Goal: Find specific page/section: Locate a particular part of the current website

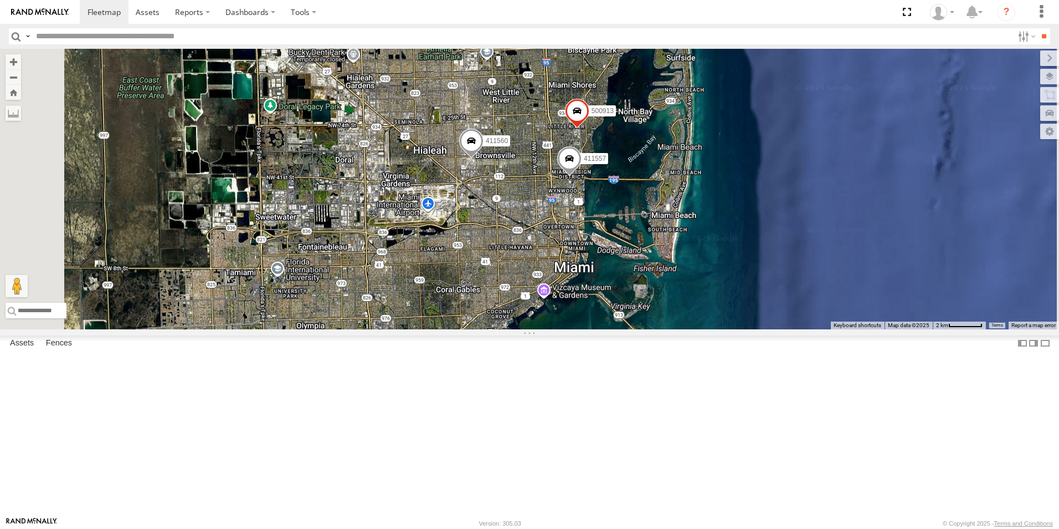
drag, startPoint x: 802, startPoint y: 241, endPoint x: 767, endPoint y: 344, distance: 108.8
click at [755, 329] on div "411558 500914 Van #1 554628 554627 411557 500913 411559 411560" at bounding box center [529, 189] width 1059 height 280
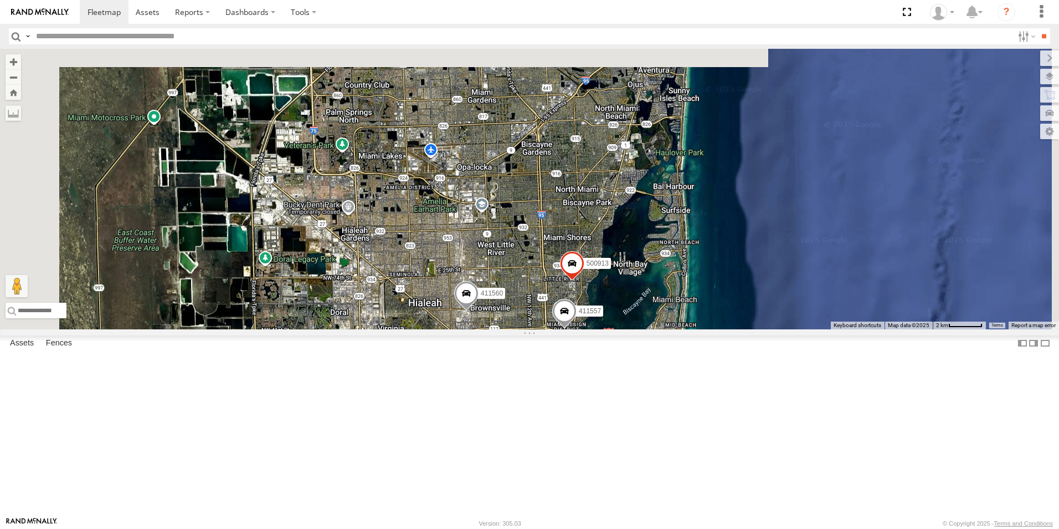
drag, startPoint x: 872, startPoint y: 185, endPoint x: 877, endPoint y: 374, distance: 189.0
click at [877, 329] on div "411558 500914 Van #1 554628 554627 411557 500913 411559 411560" at bounding box center [529, 189] width 1059 height 280
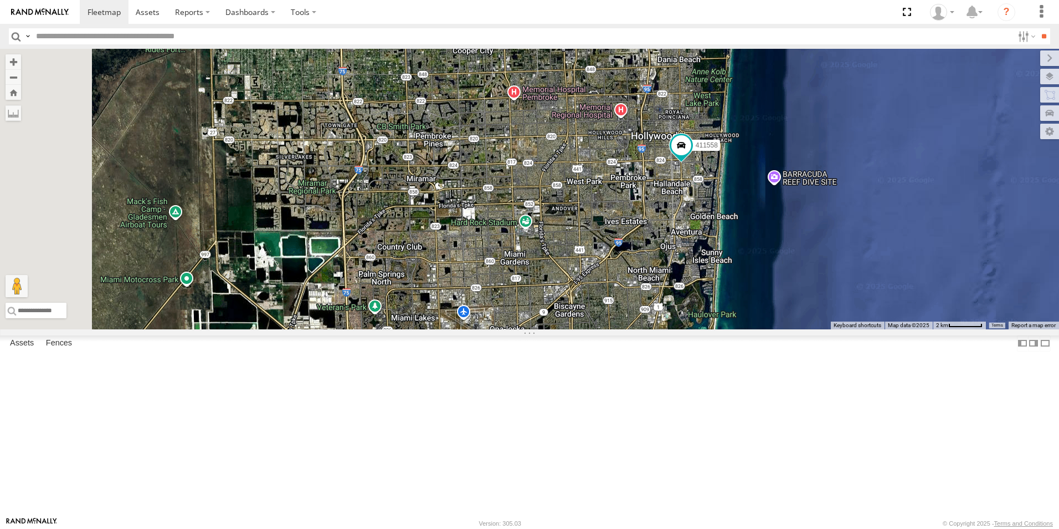
drag, startPoint x: 852, startPoint y: 274, endPoint x: 872, endPoint y: 397, distance: 124.5
click at [872, 329] on div "411558 500914 Van #1 554628 554627 411557 500913 411559 411560" at bounding box center [529, 189] width 1059 height 280
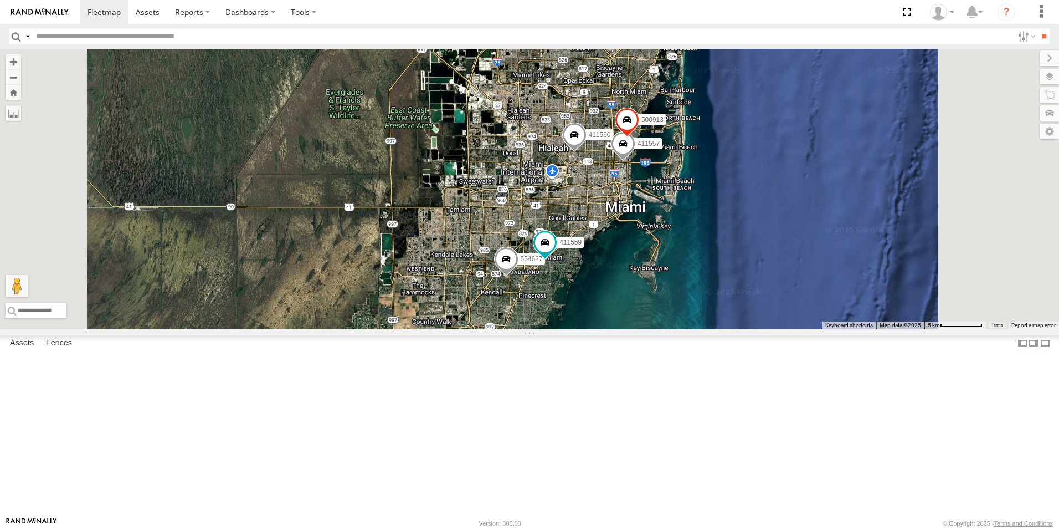
drag, startPoint x: 847, startPoint y: 323, endPoint x: 838, endPoint y: 216, distance: 107.8
click at [838, 216] on div "411558 500914 Van #1 554628 554627 411557 500913 411559 411560" at bounding box center [529, 189] width 1059 height 280
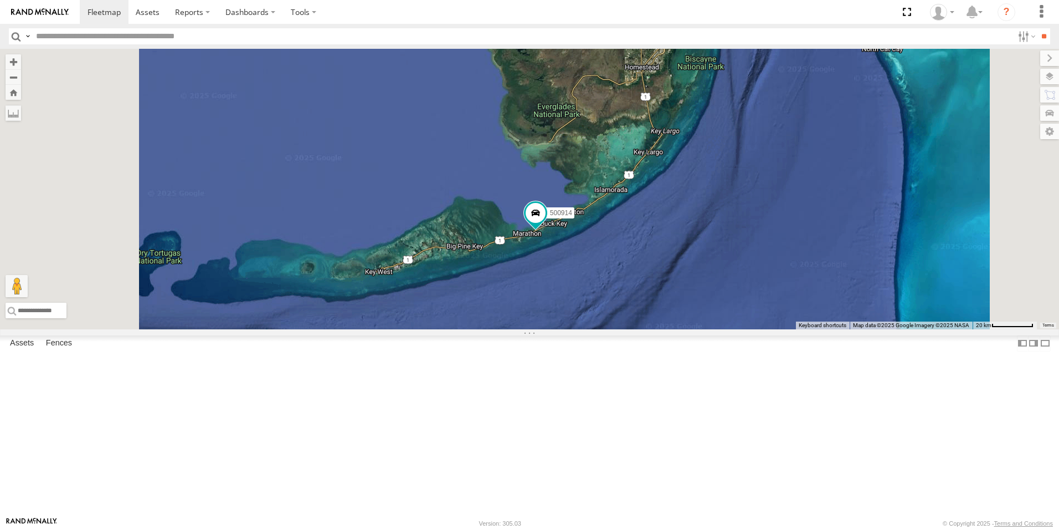
drag, startPoint x: 772, startPoint y: 416, endPoint x: 797, endPoint y: 230, distance: 187.8
click at [797, 230] on div "411558 2 500914 Van #1 3 554628" at bounding box center [529, 189] width 1059 height 280
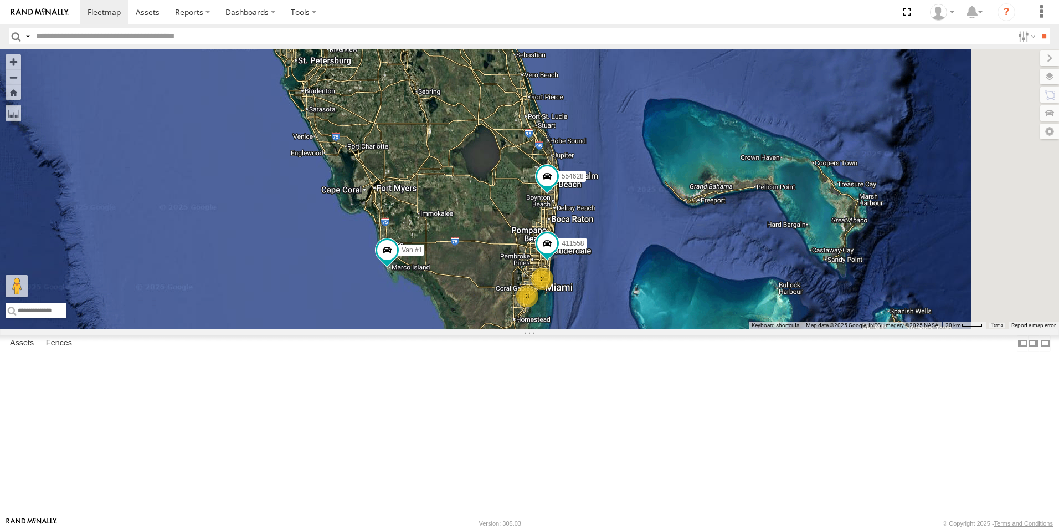
drag, startPoint x: 807, startPoint y: 224, endPoint x: 760, endPoint y: 436, distance: 217.4
click at [760, 329] on div "411558 500914 Van #1 554628 3 2" at bounding box center [529, 189] width 1059 height 280
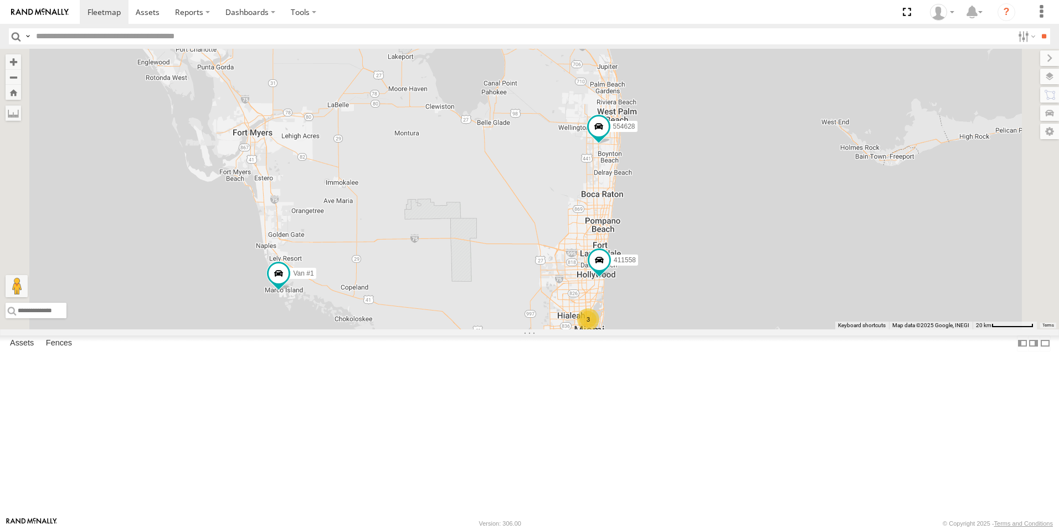
drag, startPoint x: 877, startPoint y: 163, endPoint x: 776, endPoint y: 318, distance: 185.0
click at [781, 325] on div "2 500914 Van #1 3 554628 411558" at bounding box center [529, 189] width 1059 height 280
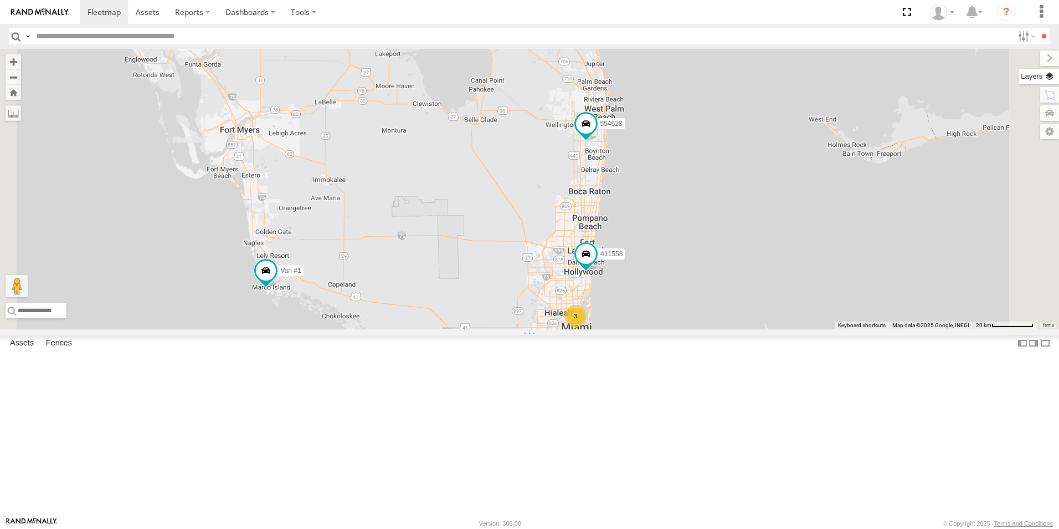
click at [1048, 74] on label at bounding box center [1039, 77] width 40 height 16
click at [0, 0] on span "Basemaps" at bounding box center [0, 0] width 0 height 0
click at [0, 0] on span "Satellite + Roadmap" at bounding box center [0, 0] width 0 height 0
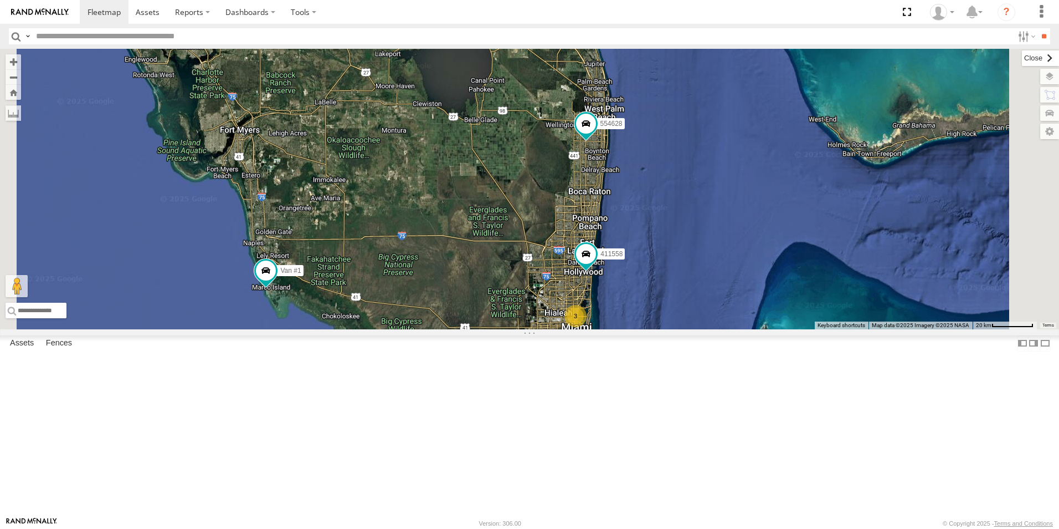
click at [1022, 59] on label at bounding box center [1040, 58] width 37 height 16
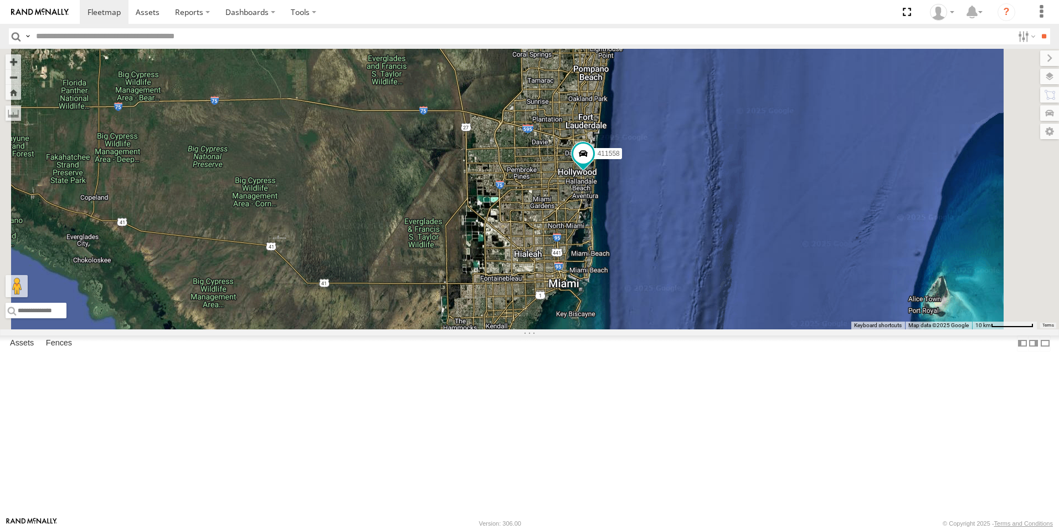
drag, startPoint x: 800, startPoint y: 280, endPoint x: 800, endPoint y: 67, distance: 212.8
click at [800, 55] on div "500914 Van #1 554628 411558" at bounding box center [529, 189] width 1059 height 280
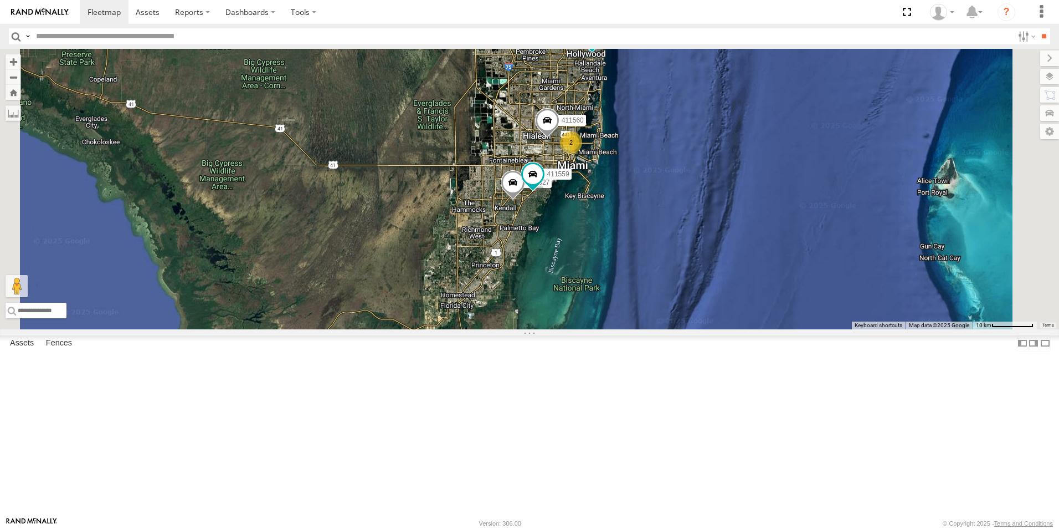
drag, startPoint x: 740, startPoint y: 268, endPoint x: 752, endPoint y: 171, distance: 98.3
click at [752, 171] on div "500914 Van #1 554628 411558 554627 411559 411560 2" at bounding box center [529, 189] width 1059 height 280
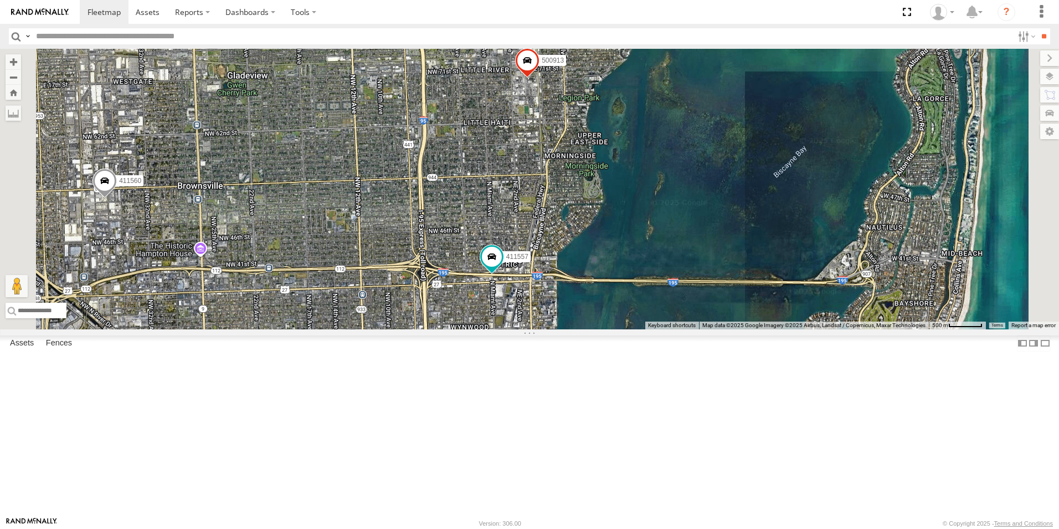
drag, startPoint x: 725, startPoint y: 311, endPoint x: 739, endPoint y: 191, distance: 121.1
click at [739, 191] on div "500914 Van #1 554628 411558 554627 411559 411560 411557 500913" at bounding box center [529, 189] width 1059 height 280
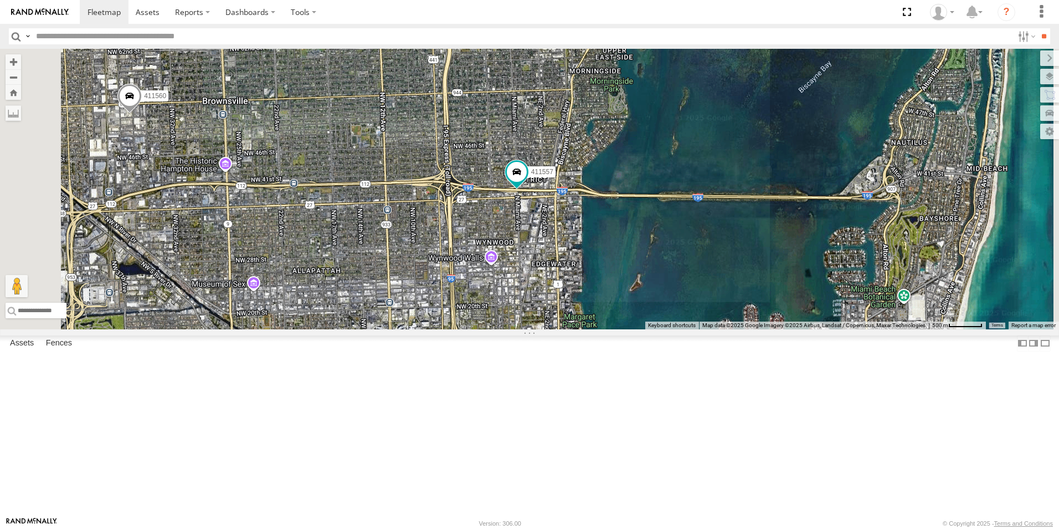
drag, startPoint x: 705, startPoint y: 294, endPoint x: 730, endPoint y: 209, distance: 88.9
click at [730, 209] on div "500914 Van #1 554628 411558 554627 411559 411560 411557 500913" at bounding box center [529, 189] width 1059 height 280
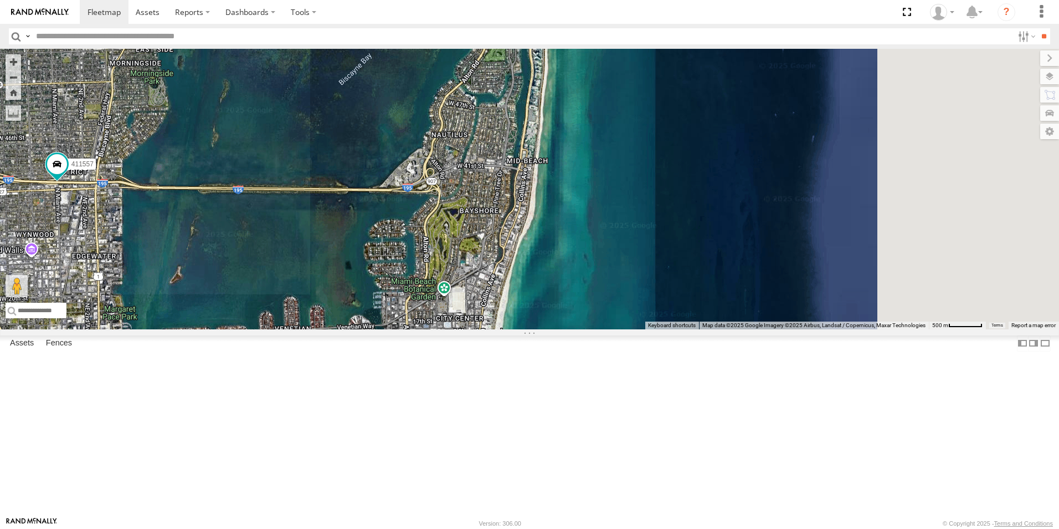
drag, startPoint x: 805, startPoint y: 226, endPoint x: 328, endPoint y: 202, distance: 477.7
click at [325, 206] on div "500914 Van #1 554628 411558 554627 411559 411560 411557 500913" at bounding box center [529, 189] width 1059 height 280
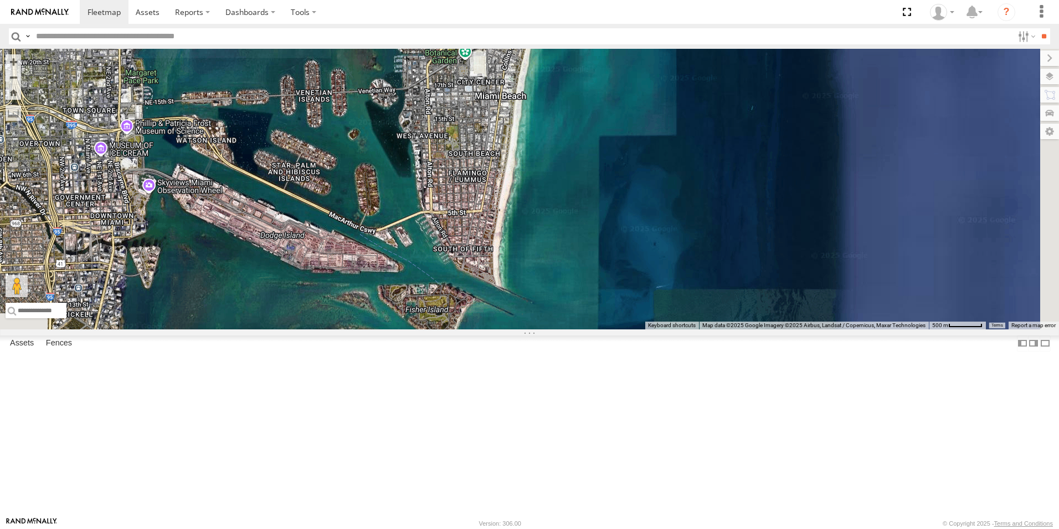
drag, startPoint x: 568, startPoint y: 292, endPoint x: 608, endPoint y: 83, distance: 212.7
click at [608, 77] on div "500914 Van #1 554628 411558 554627 411559 411560 411557 500913" at bounding box center [529, 189] width 1059 height 280
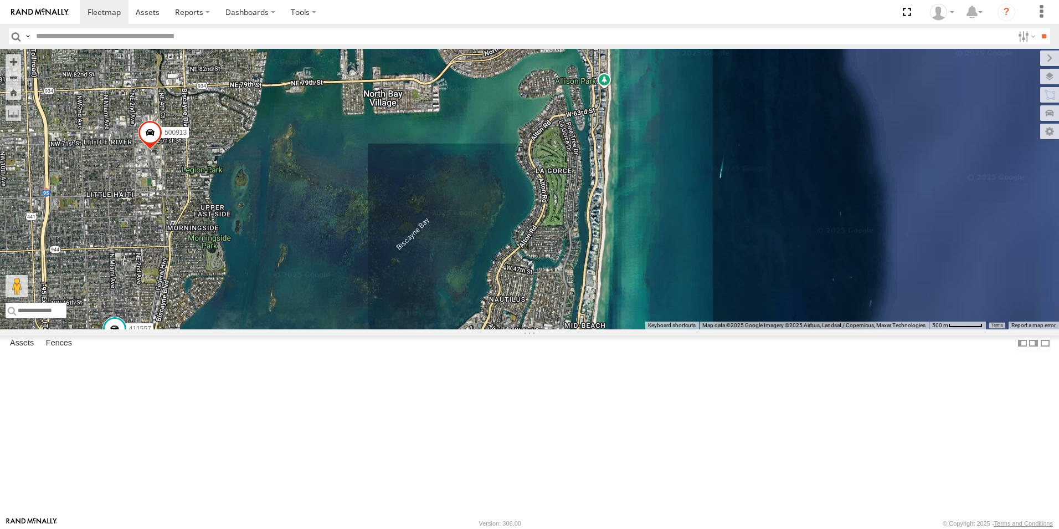
drag, startPoint x: 603, startPoint y: 146, endPoint x: 667, endPoint y: 488, distance: 347.2
click at [663, 329] on div "500914 Van #1 554628 411558 554627 411559 411560 411557 500913 Keyboard shortcu…" at bounding box center [529, 189] width 1059 height 280
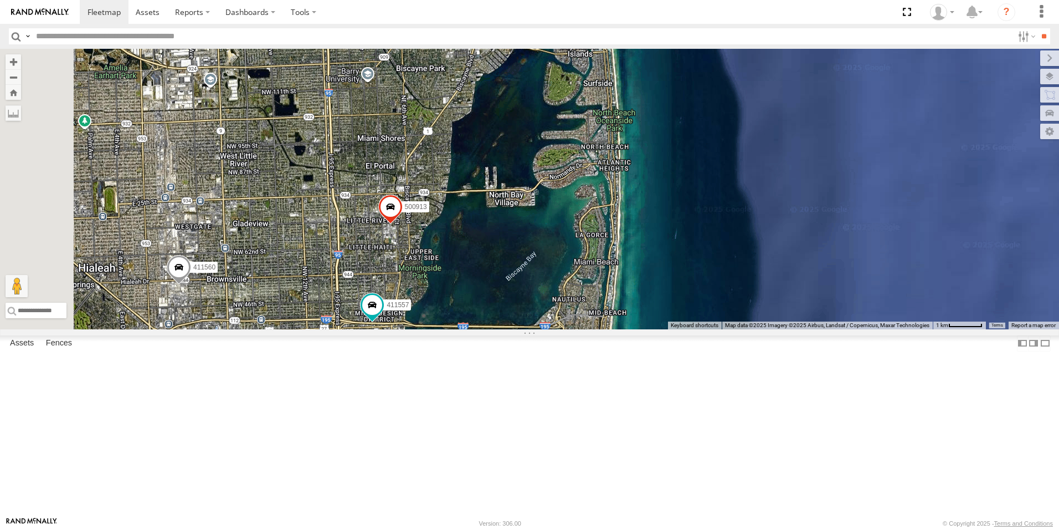
drag, startPoint x: 572, startPoint y: 311, endPoint x: 847, endPoint y: 314, distance: 274.3
click at [848, 315] on div "500914 Van #1 554628 411558 554627 411559 411560 411557 500913" at bounding box center [529, 189] width 1059 height 280
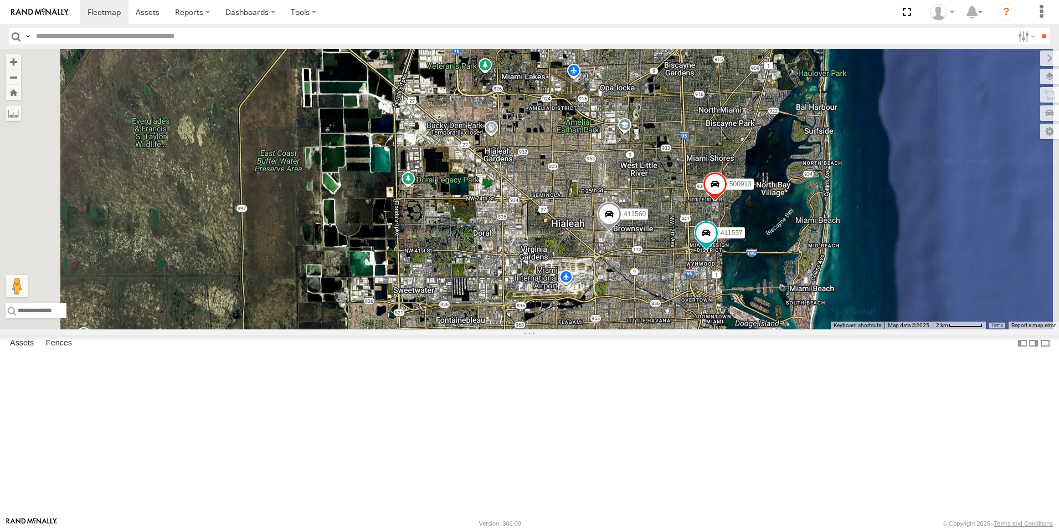
drag, startPoint x: 607, startPoint y: 283, endPoint x: 740, endPoint y: 272, distance: 132.9
click at [740, 272] on div "500914 Van #1 554628 411558 554627 411559 411560 411557 500913" at bounding box center [529, 189] width 1059 height 280
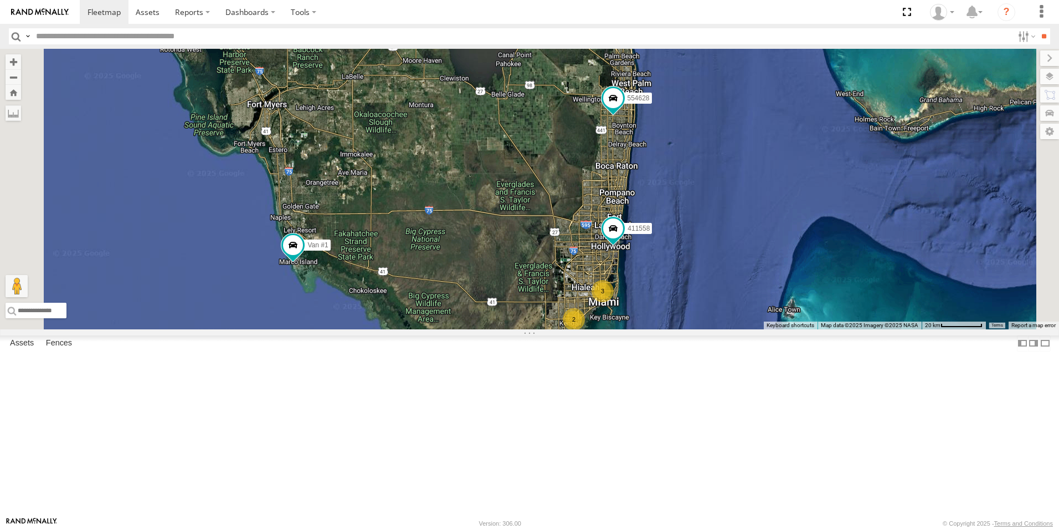
drag, startPoint x: 591, startPoint y: 194, endPoint x: 605, endPoint y: 303, distance: 108.9
click at [606, 304] on div "500914 Van #1 554628 411558 2 3" at bounding box center [529, 189] width 1059 height 280
